Goal: Task Accomplishment & Management: Use online tool/utility

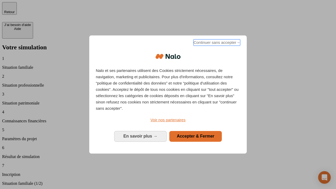
click at [216, 43] on span "Continuer sans accepter →" at bounding box center [217, 42] width 47 height 6
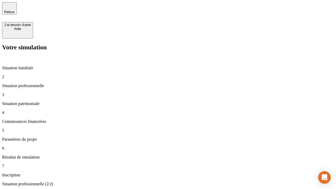
type input "70 000"
type input "1 000"
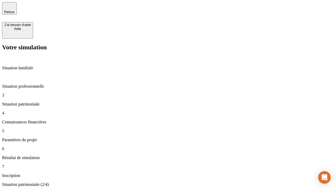
type input "800"
type input "6"
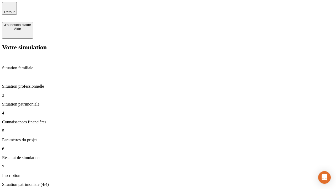
type input "400"
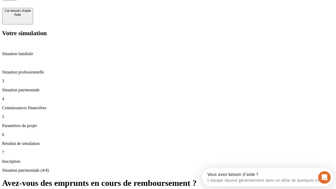
type input "3"
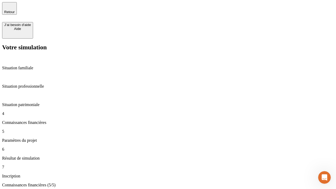
type input "35"
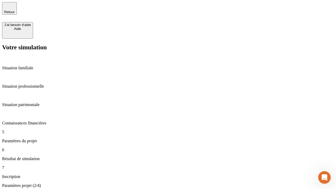
type input "500"
type input "640"
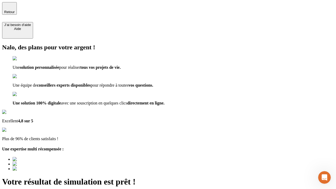
scroll to position [2, 0]
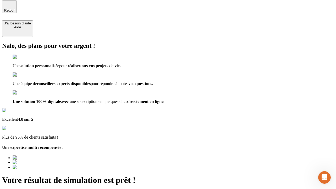
type input "[EMAIL_ADDRESS][DOMAIN_NAME]"
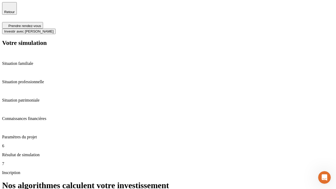
click at [54, 29] on span "Investir avec [PERSON_NAME]" at bounding box center [28, 31] width 49 height 4
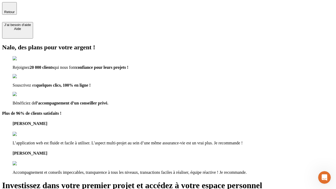
type input "abc"
